Goal: Information Seeking & Learning: Learn about a topic

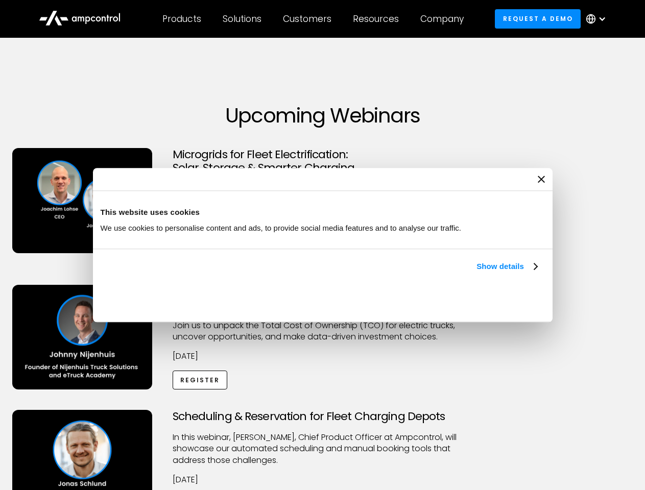
click at [476, 273] on link "Show details" at bounding box center [506, 266] width 60 height 12
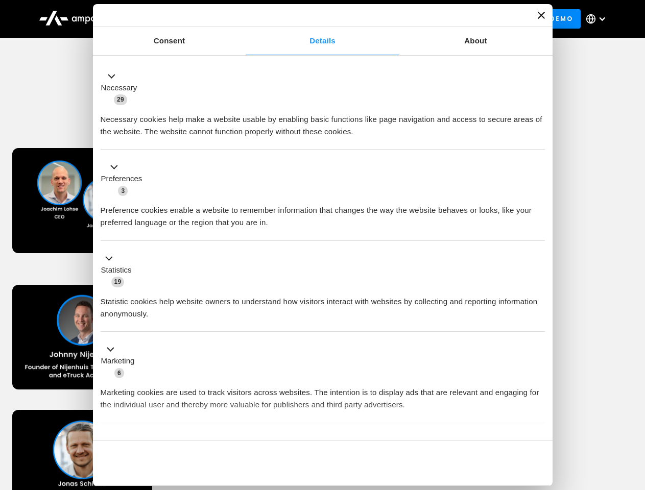
click at [538, 448] on button "Okay" at bounding box center [471, 463] width 147 height 30
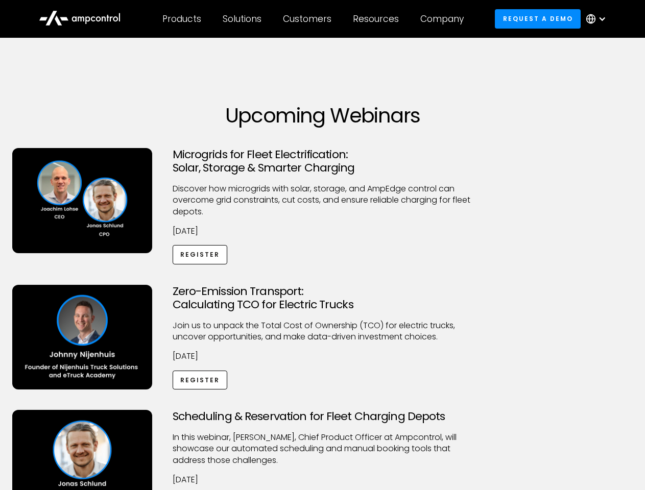
click at [634, 412] on div "Scheduling & Reservation for Fleet Charging Depots ​In this webinar, [PERSON_NA…" at bounding box center [322, 473] width 641 height 126
click at [314, 19] on div "Customers" at bounding box center [307, 18] width 49 height 11
click at [181, 19] on div "Products" at bounding box center [181, 18] width 39 height 11
click at [243, 19] on div "Solutions" at bounding box center [242, 18] width 39 height 11
click at [309, 19] on div "Customers" at bounding box center [307, 18] width 49 height 11
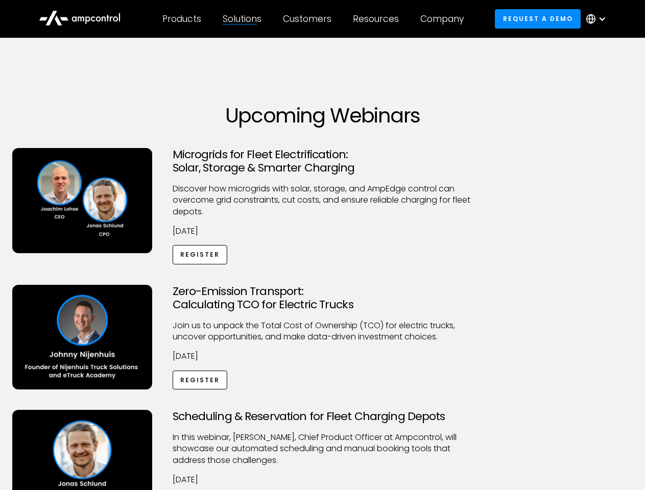
click at [378, 19] on div "Resources" at bounding box center [376, 18] width 46 height 11
click at [445, 19] on div "Company" at bounding box center [441, 18] width 43 height 11
click at [598, 19] on div at bounding box center [602, 19] width 8 height 8
